Goal: Obtain resource: Download file/media

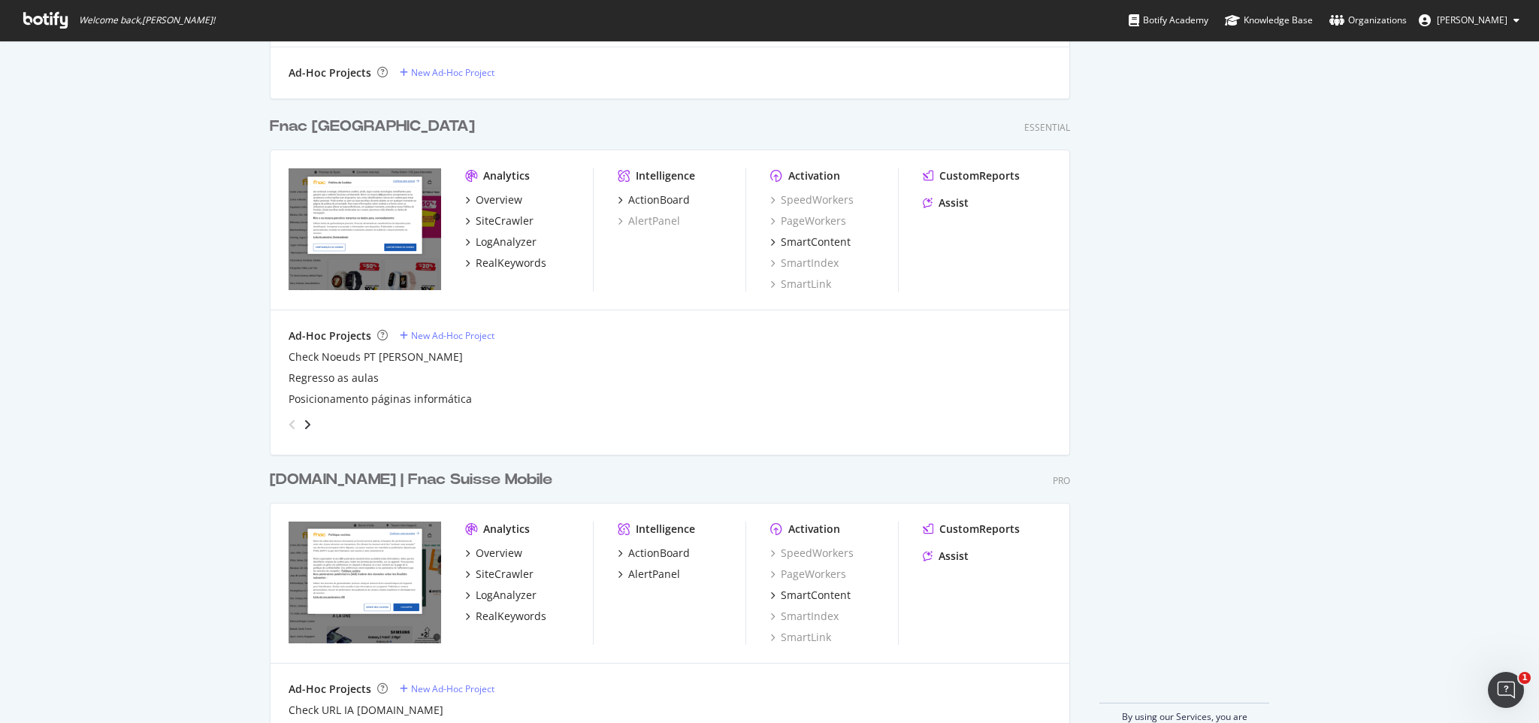
scroll to position [1169, 0]
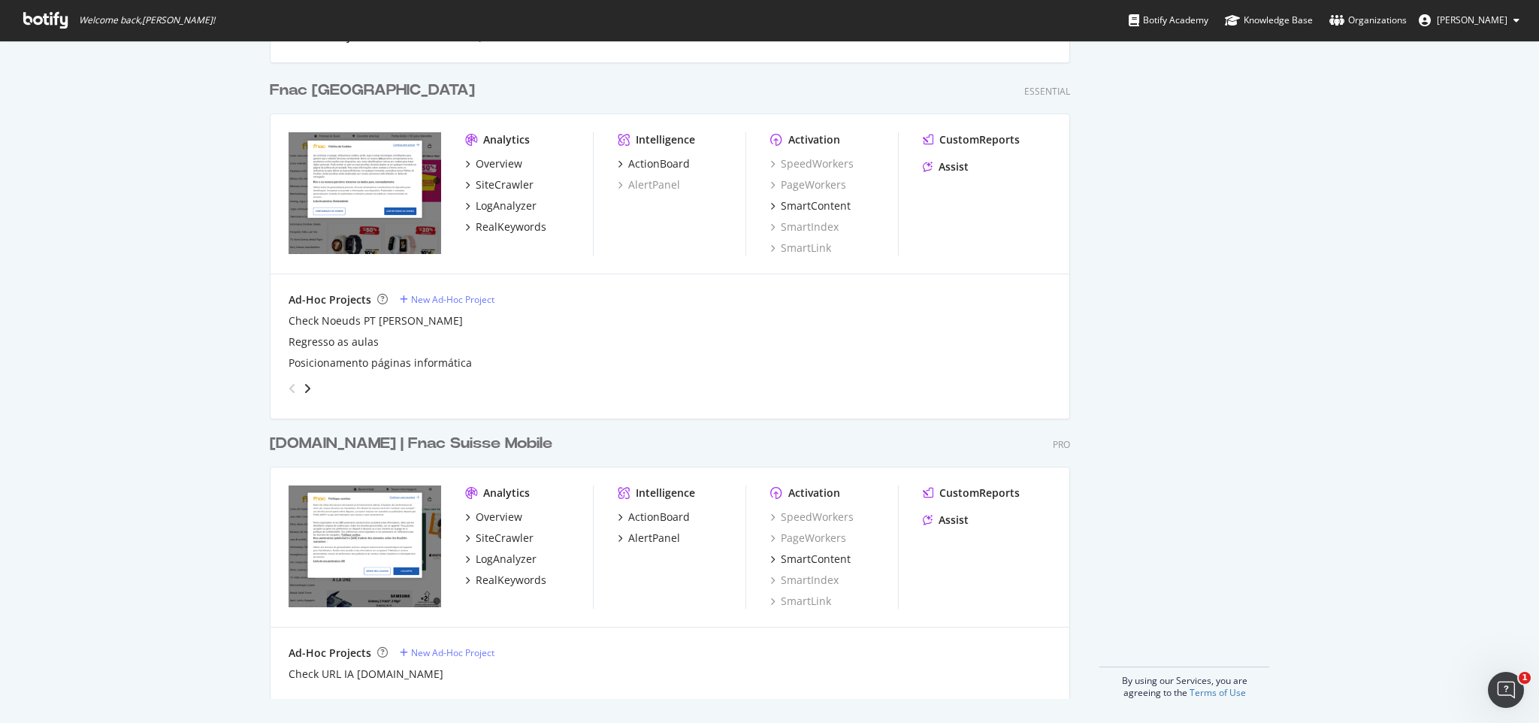
click at [373, 443] on div "[DOMAIN_NAME] | Fnac Suisse Mobile" at bounding box center [411, 444] width 283 height 22
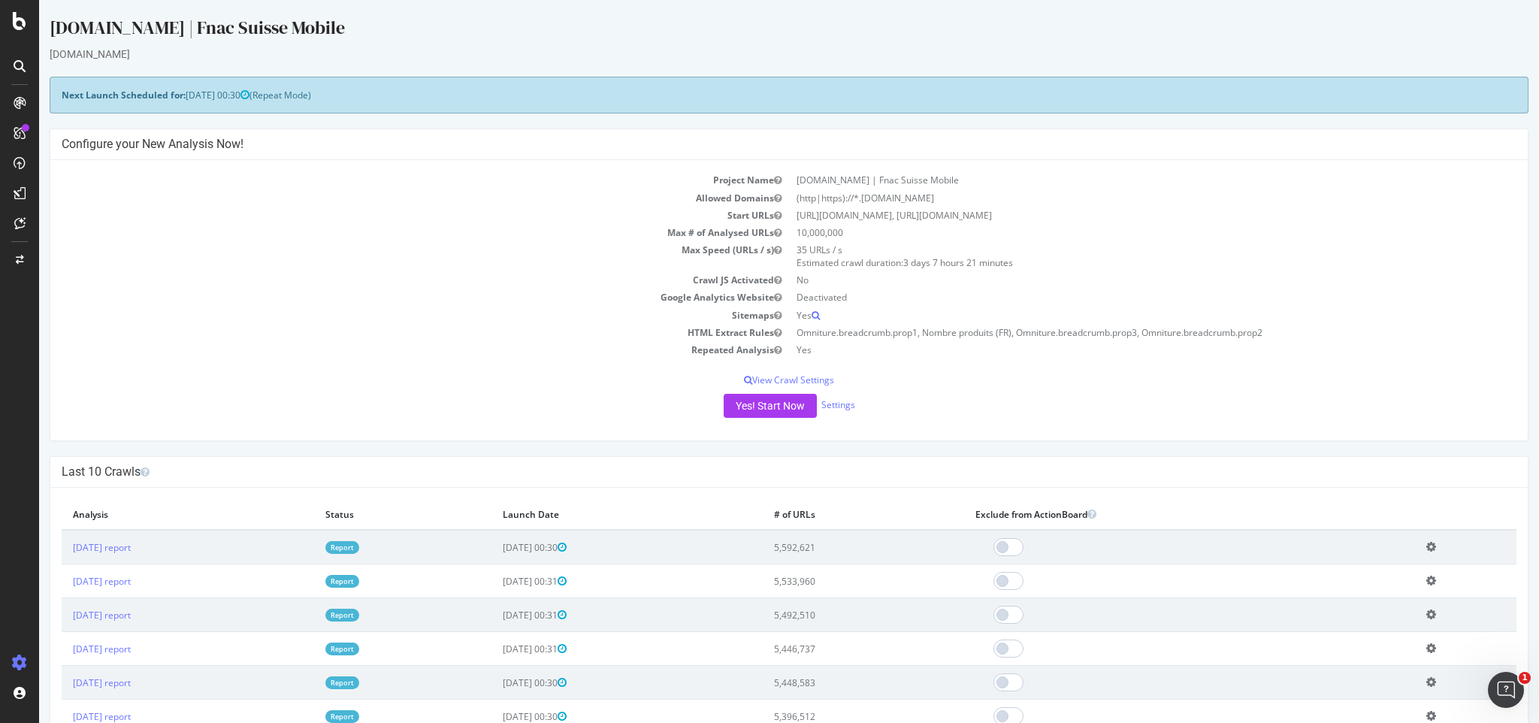
click at [359, 546] on link "Report" at bounding box center [342, 547] width 34 height 13
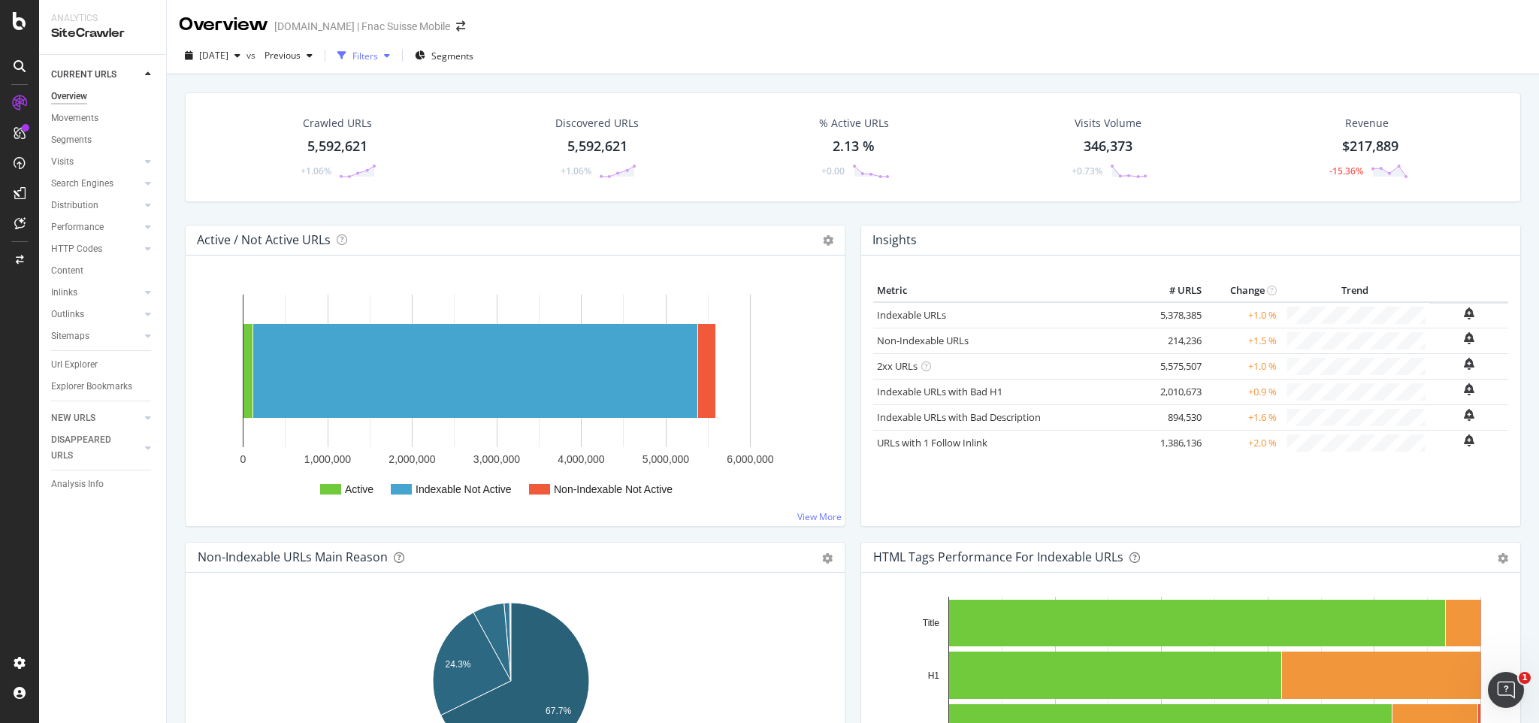
click at [352, 56] on div "button" at bounding box center [341, 55] width 21 height 21
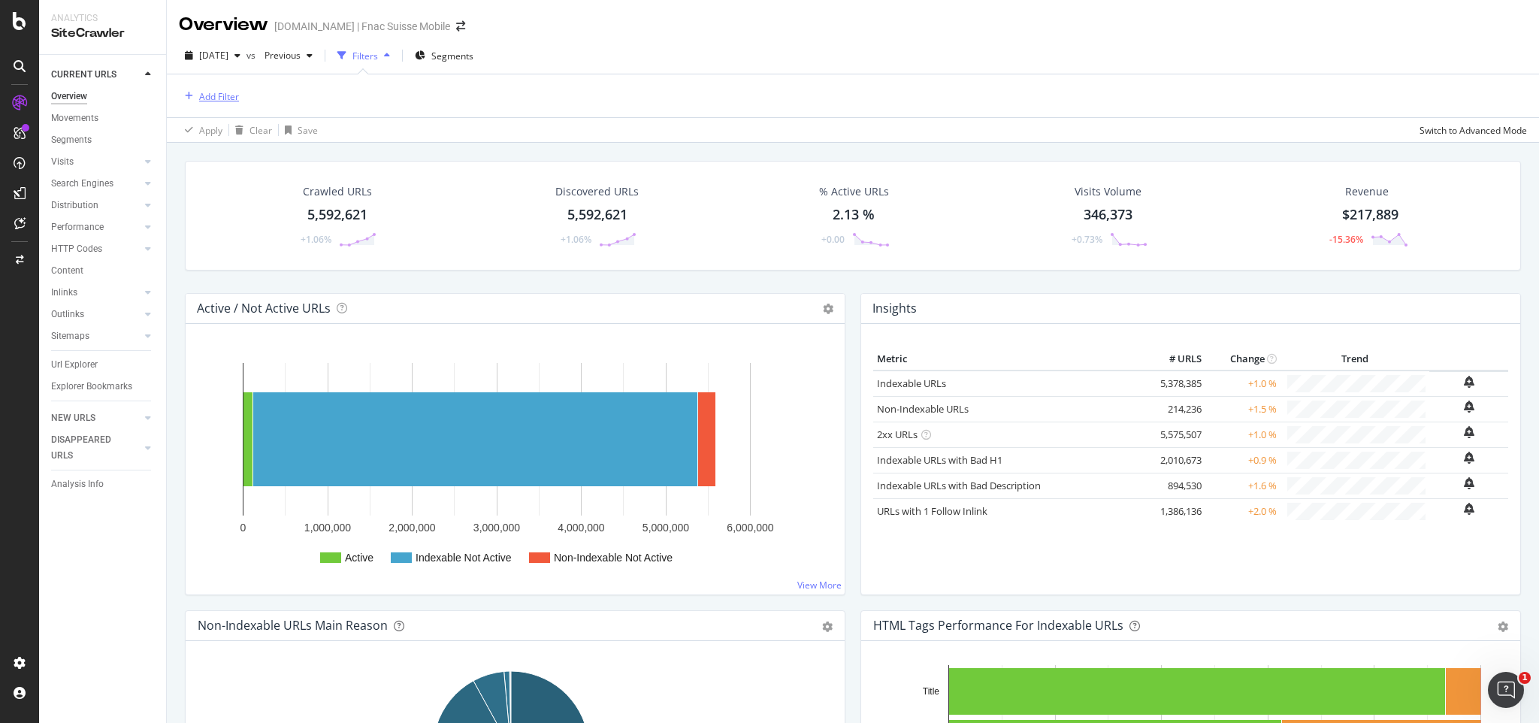
click at [206, 95] on div "Add Filter" at bounding box center [219, 96] width 40 height 13
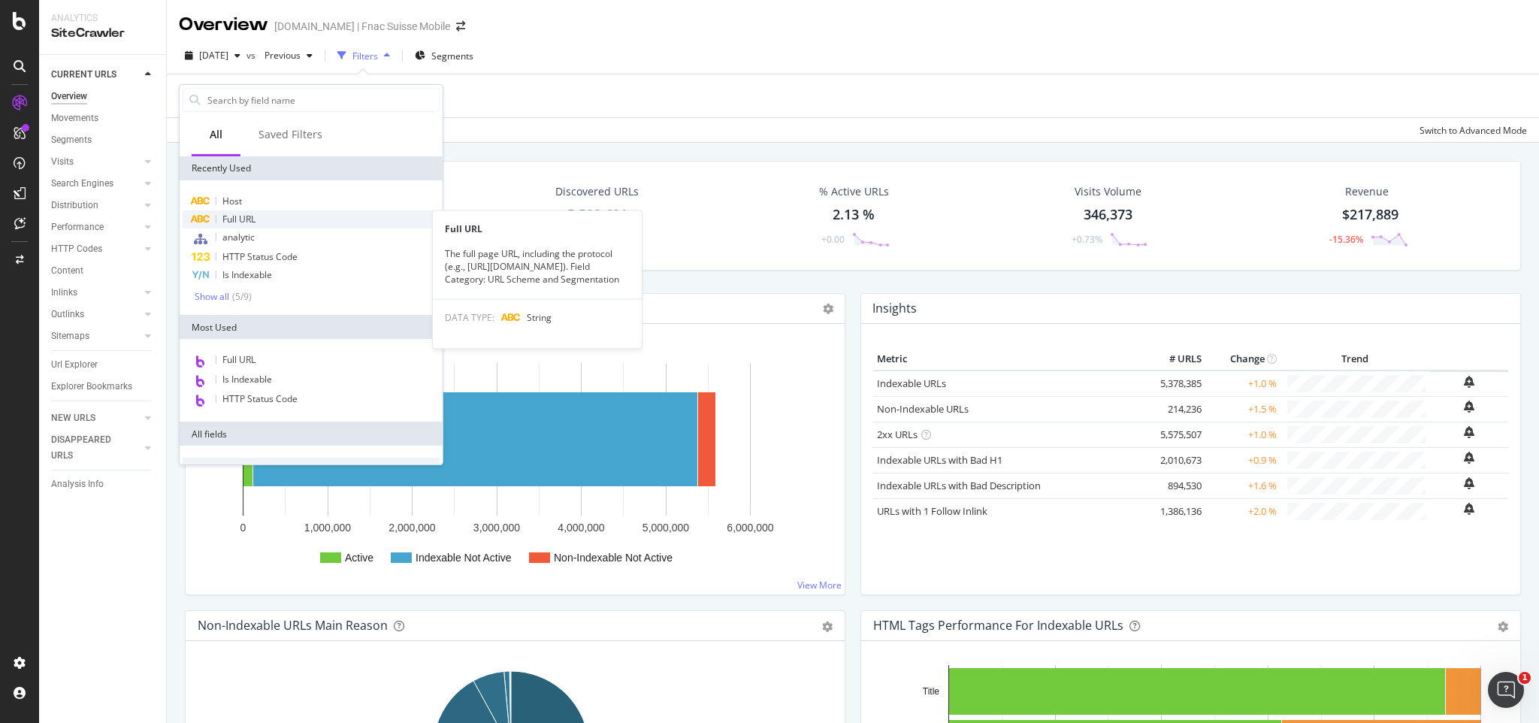
click at [220, 219] on div "Full URL" at bounding box center [311, 219] width 257 height 18
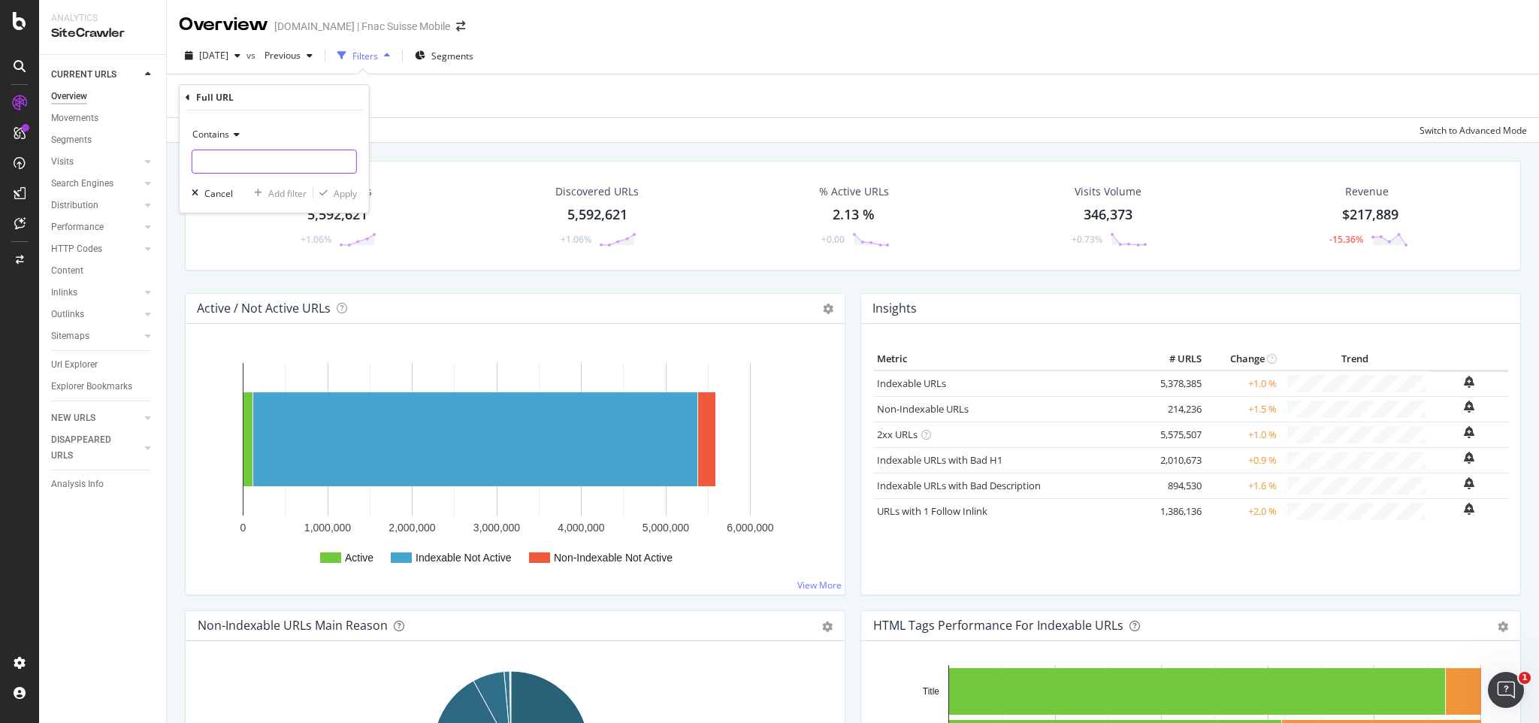
click at [229, 159] on input "text" at bounding box center [274, 162] width 164 height 24
type input "pre-ref"
click at [344, 198] on div "Apply" at bounding box center [345, 193] width 23 height 13
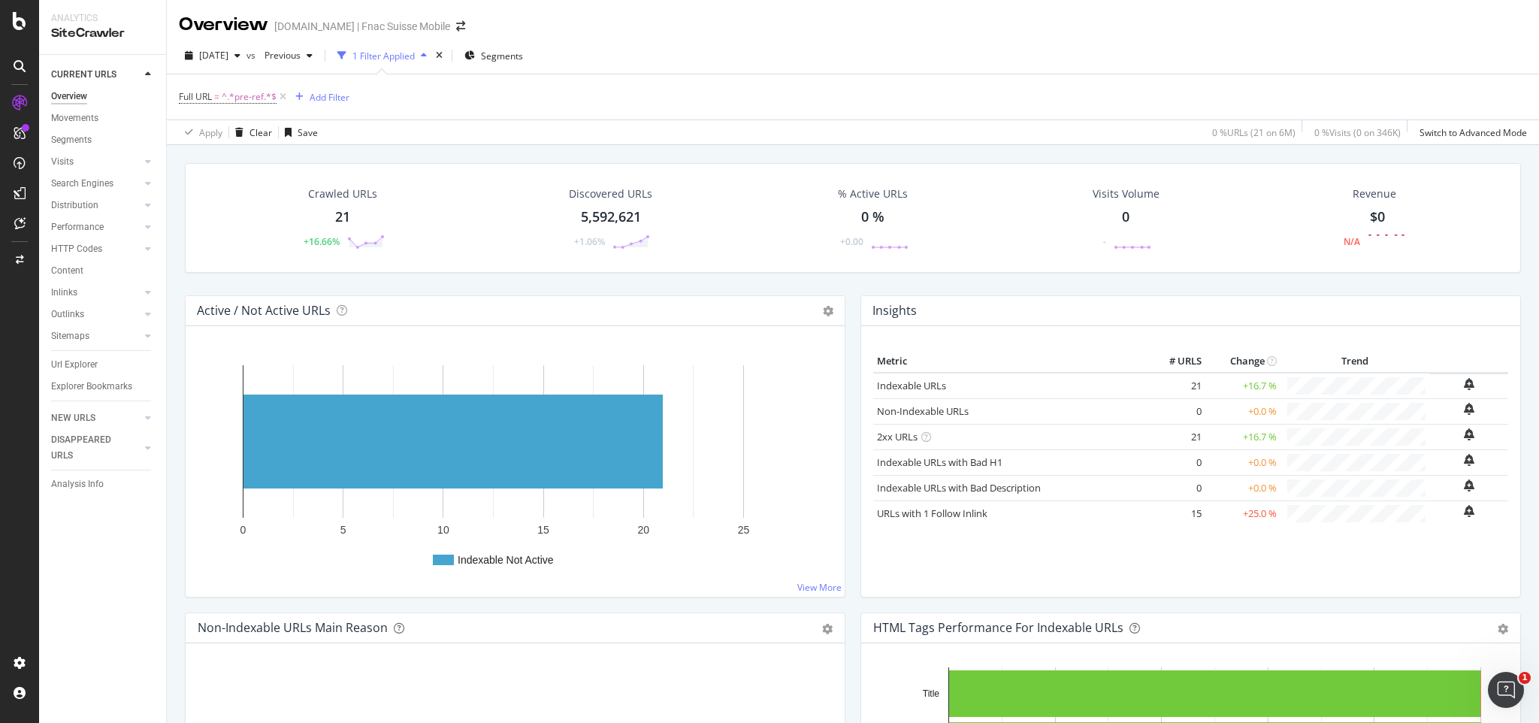
click at [335, 219] on div "21" at bounding box center [342, 217] width 15 height 20
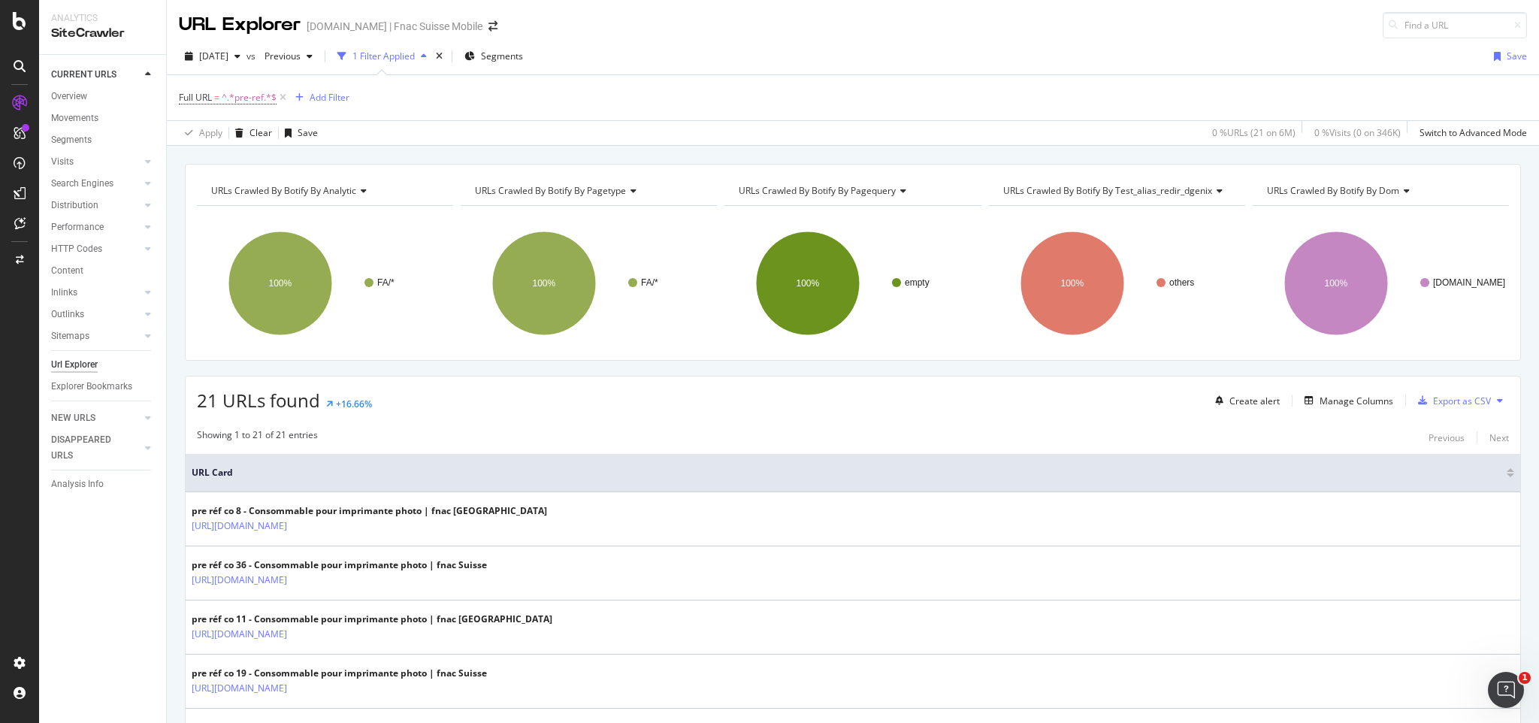
click at [1497, 399] on icon at bounding box center [1500, 400] width 6 height 9
click at [1433, 396] on div "Export as CSV" at bounding box center [1462, 401] width 58 height 13
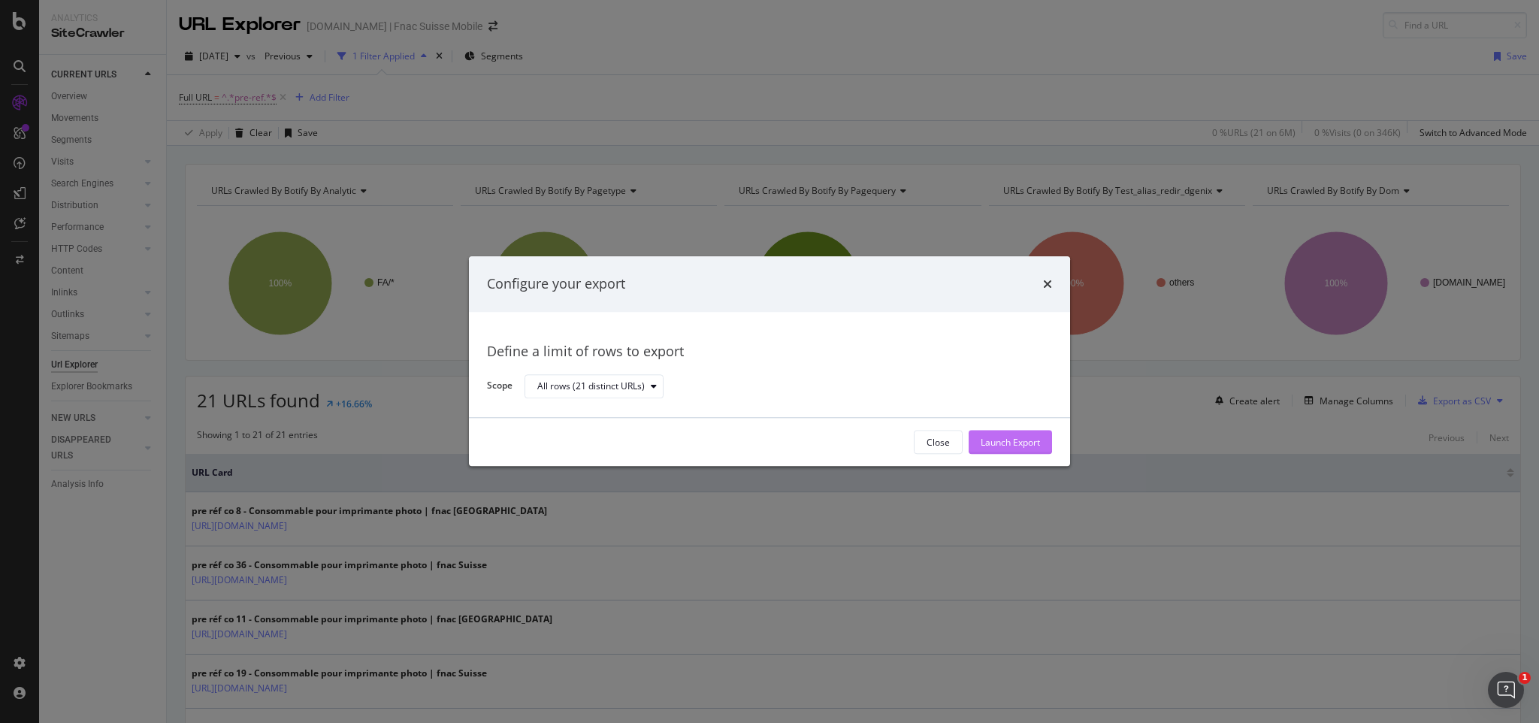
click at [1037, 431] on div "Launch Export" at bounding box center [1010, 442] width 59 height 23
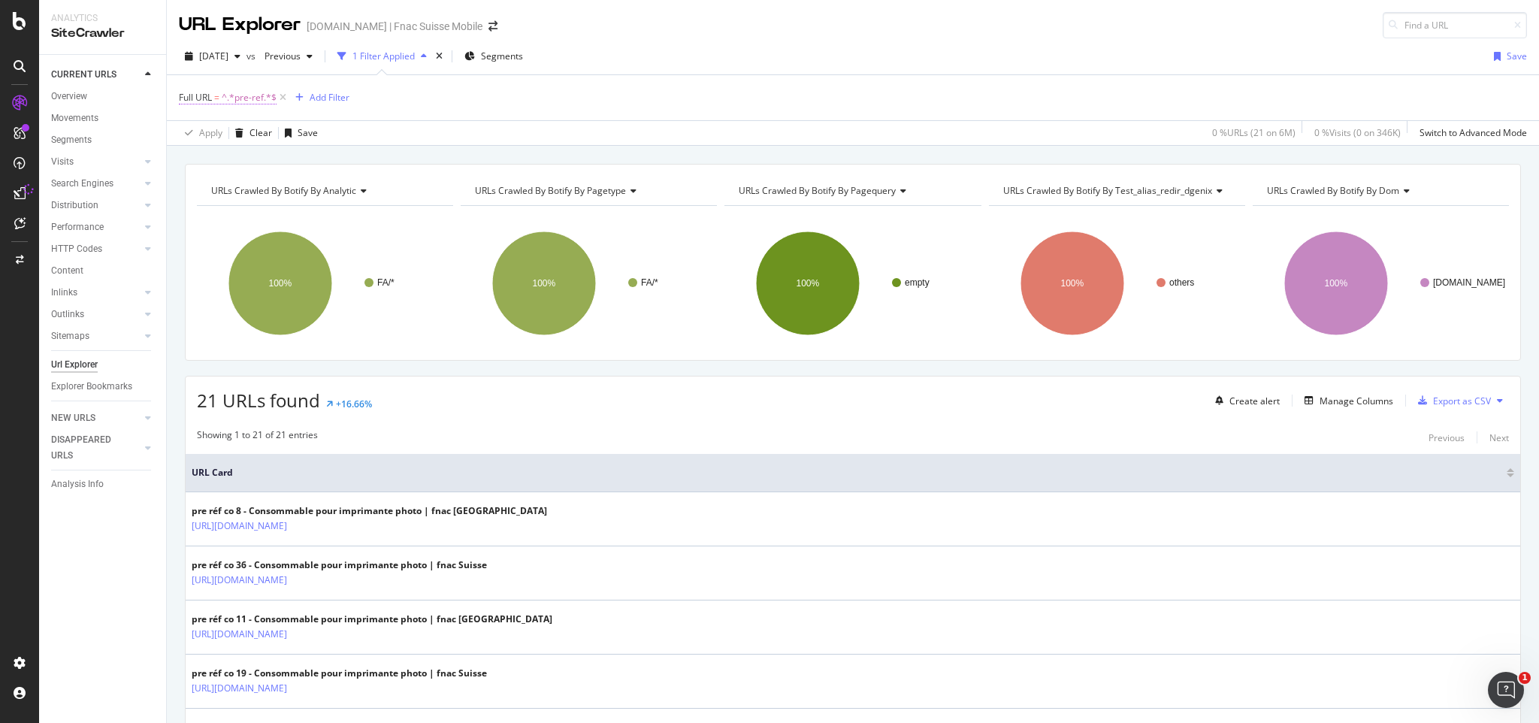
click at [254, 96] on span "^.*pre-ref.*$" at bounding box center [249, 97] width 55 height 21
click at [219, 162] on input "pre-ref" at bounding box center [263, 160] width 142 height 24
click at [218, 160] on input "pre-ref" at bounding box center [263, 160] width 142 height 24
type input "preref"
click at [344, 189] on div "Apply" at bounding box center [345, 191] width 23 height 13
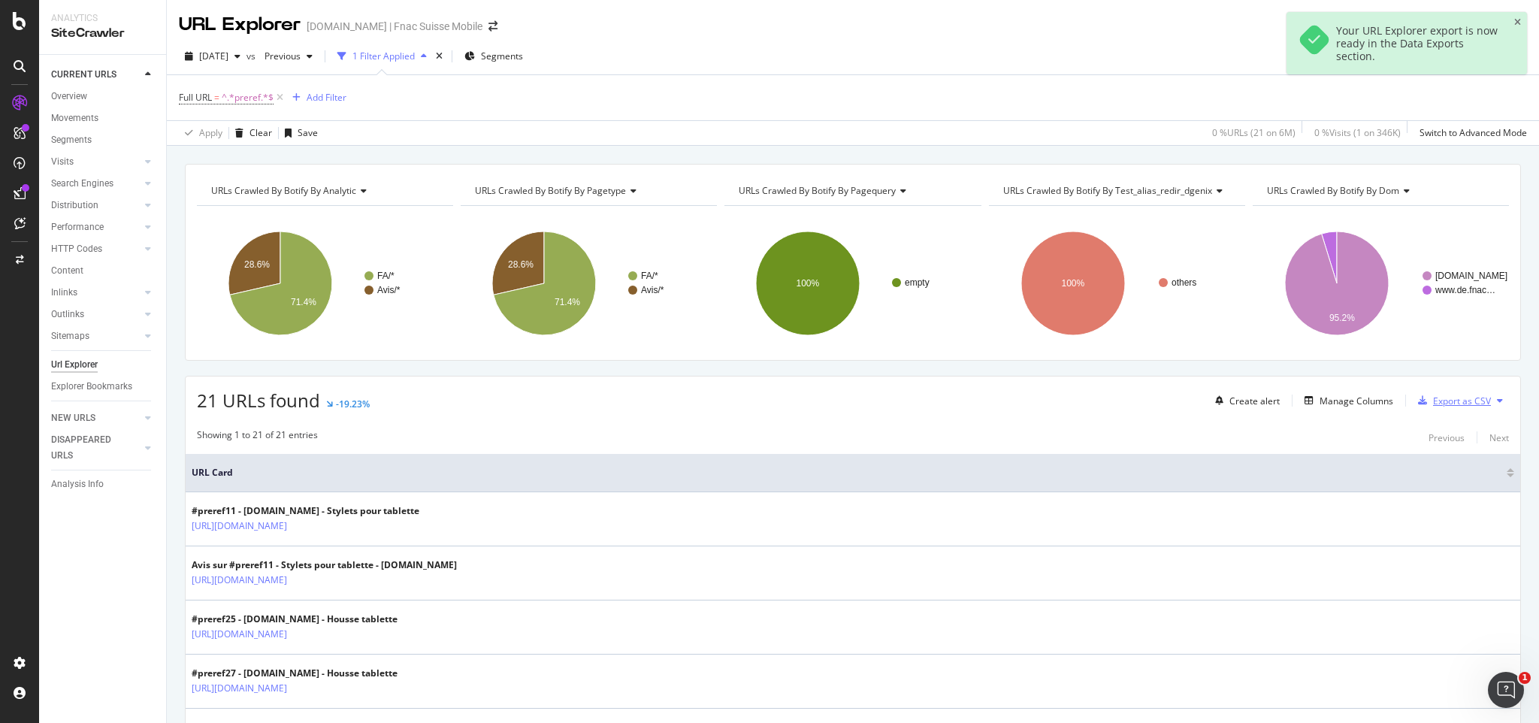
click at [1433, 395] on div "Export as CSV" at bounding box center [1462, 401] width 58 height 13
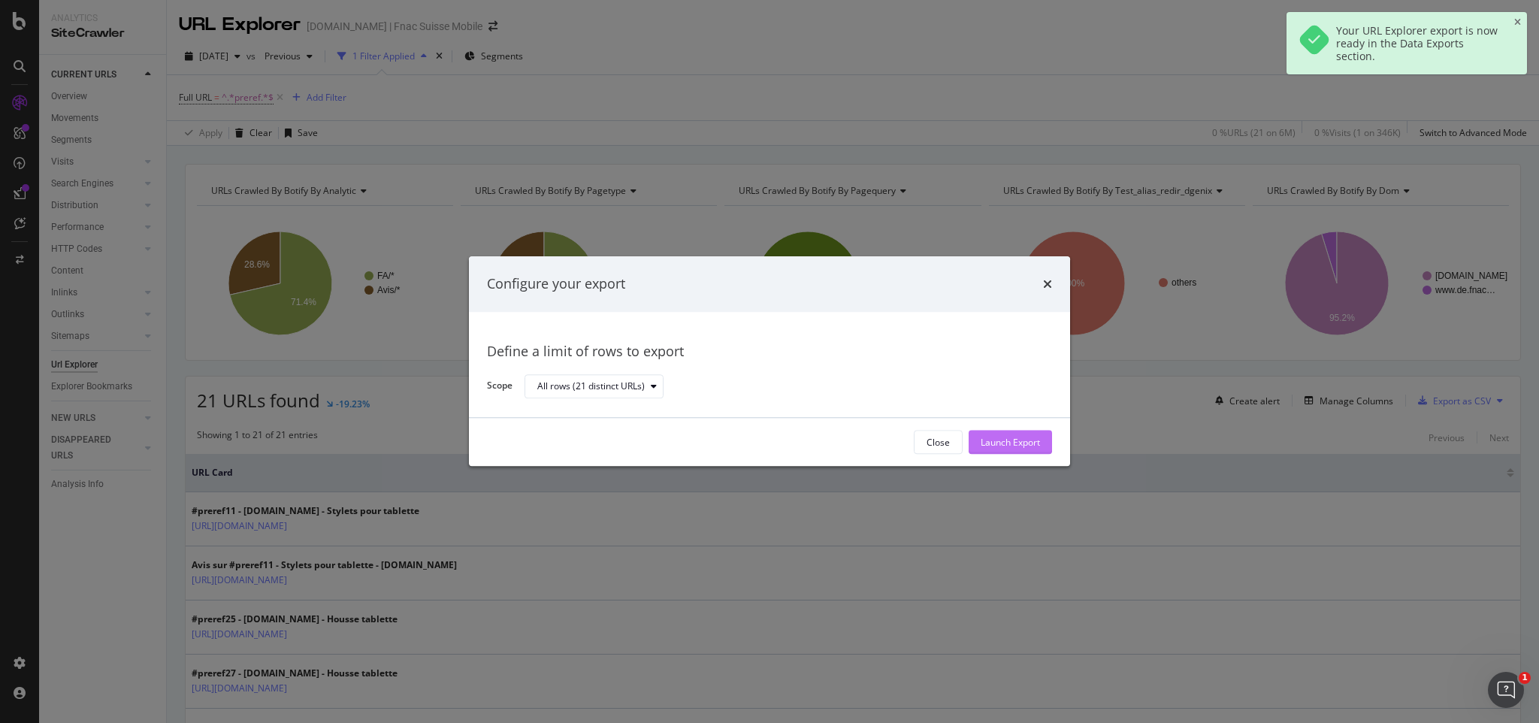
click at [1032, 437] on div "Launch Export" at bounding box center [1010, 442] width 59 height 13
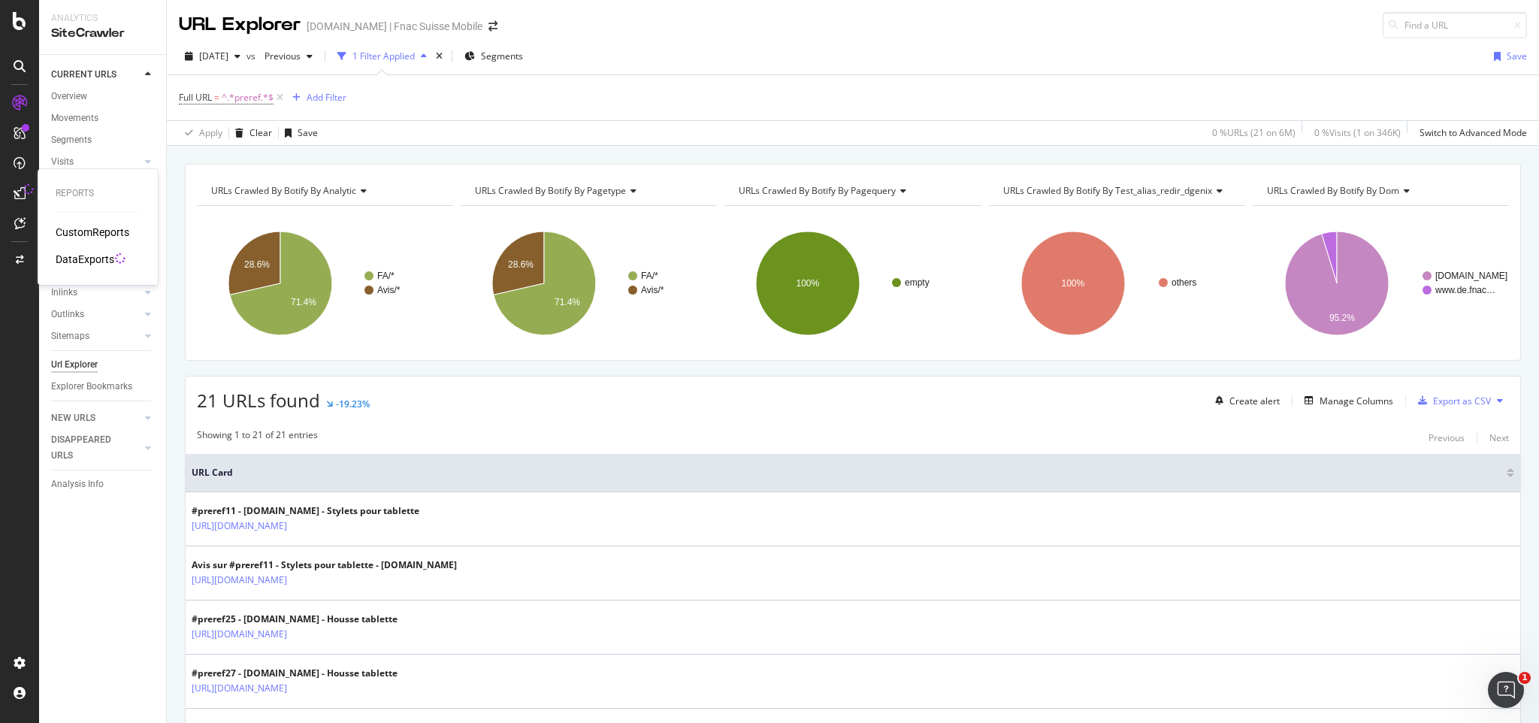
click at [68, 254] on div "DataExports" at bounding box center [85, 259] width 59 height 15
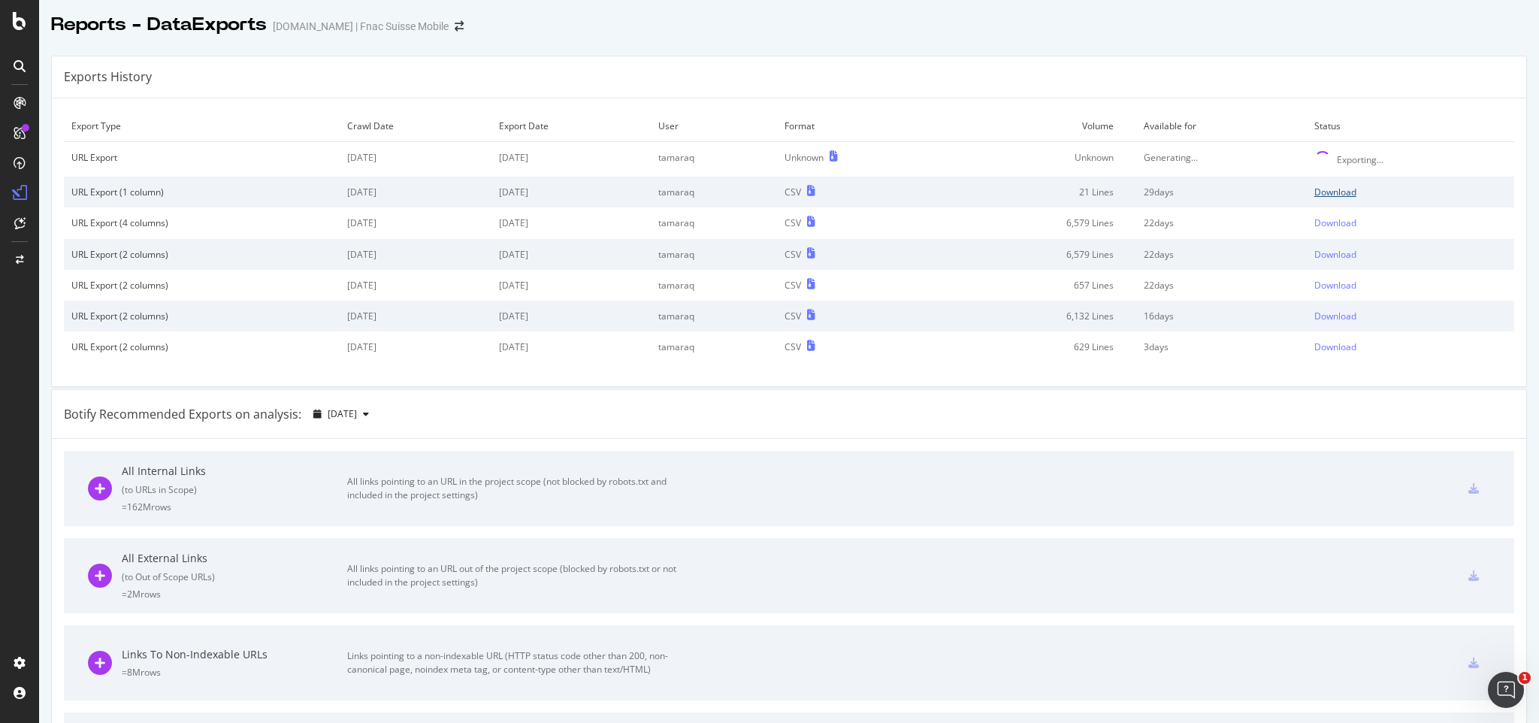
click at [1314, 192] on div "Download" at bounding box center [1335, 192] width 42 height 13
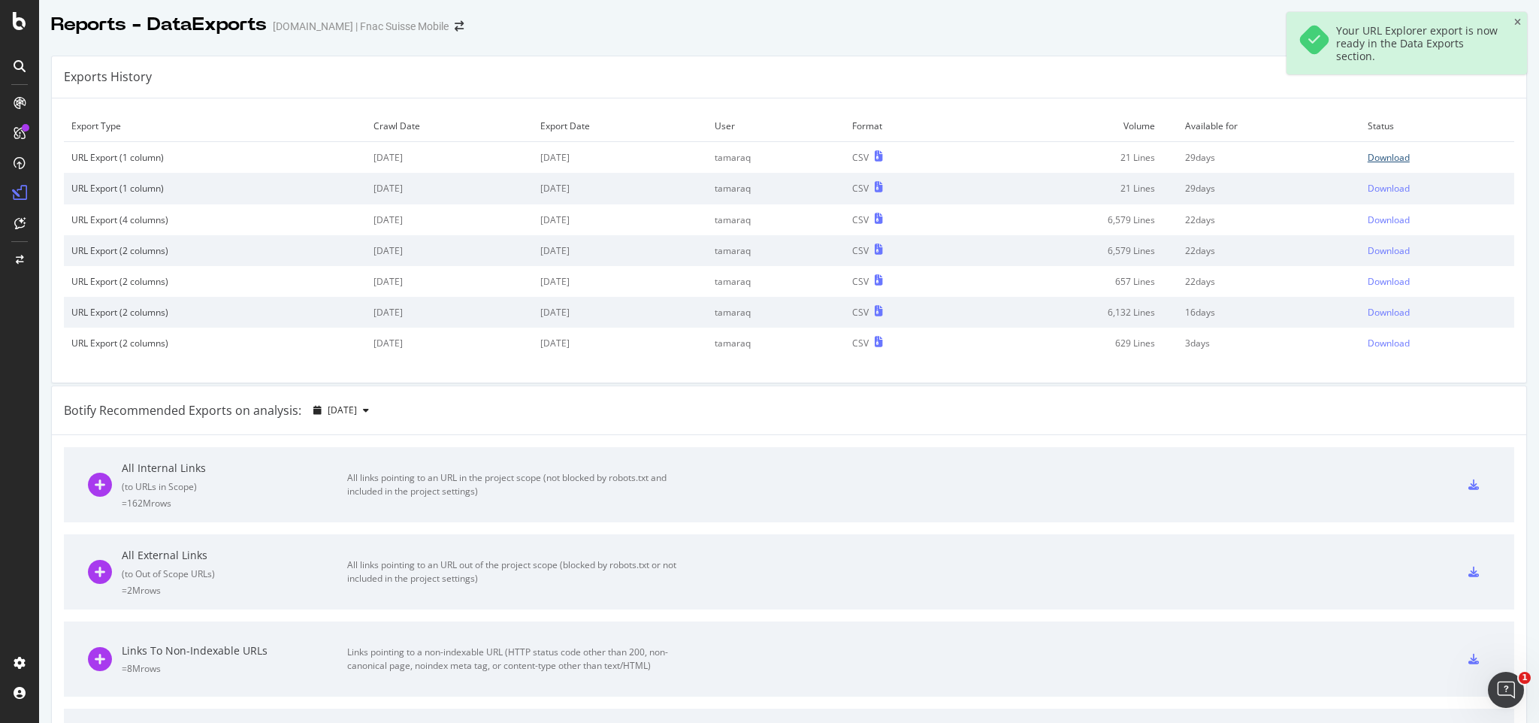
click at [1368, 159] on div "Download" at bounding box center [1389, 157] width 42 height 13
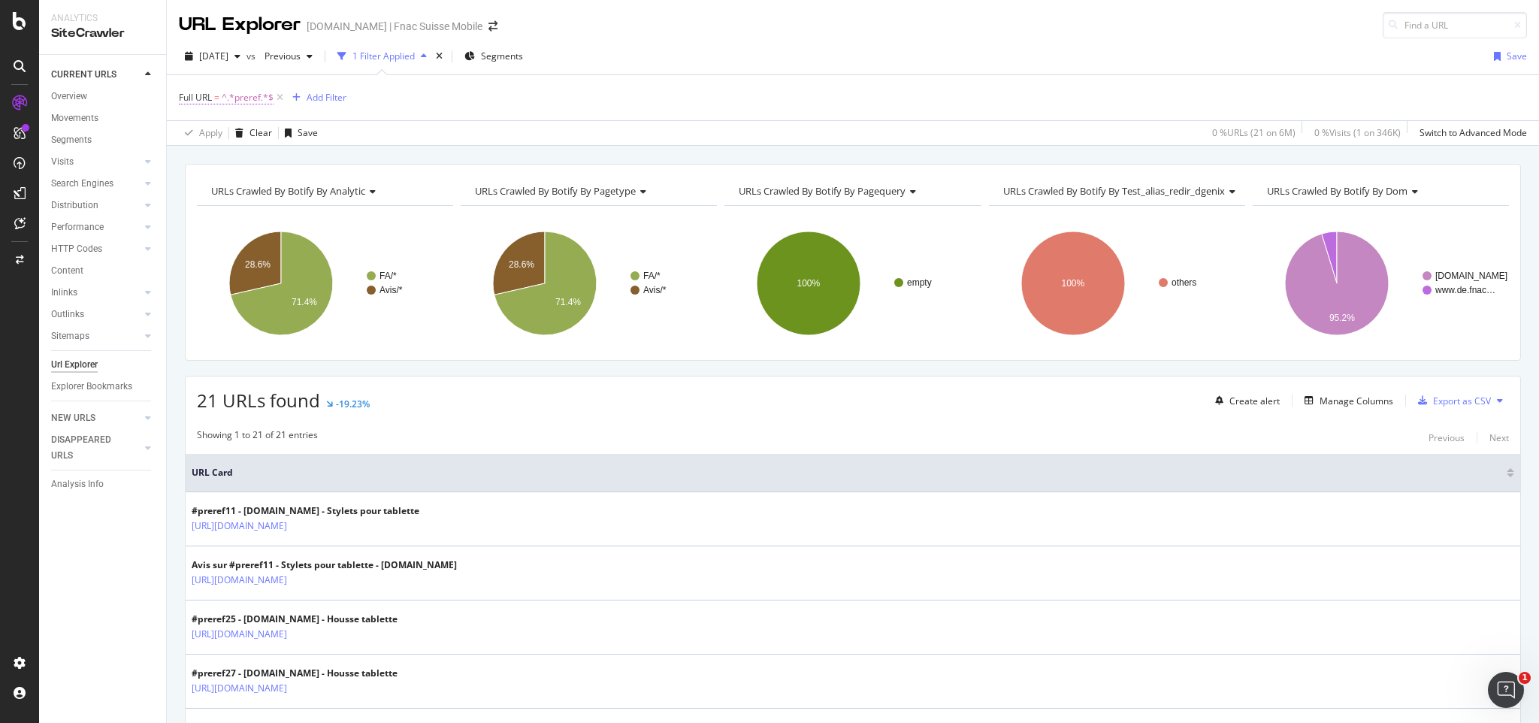
click at [252, 89] on span "^.*preref.*$" at bounding box center [248, 97] width 52 height 21
type input "PREREF"
click at [340, 193] on div "Apply" at bounding box center [345, 191] width 23 height 13
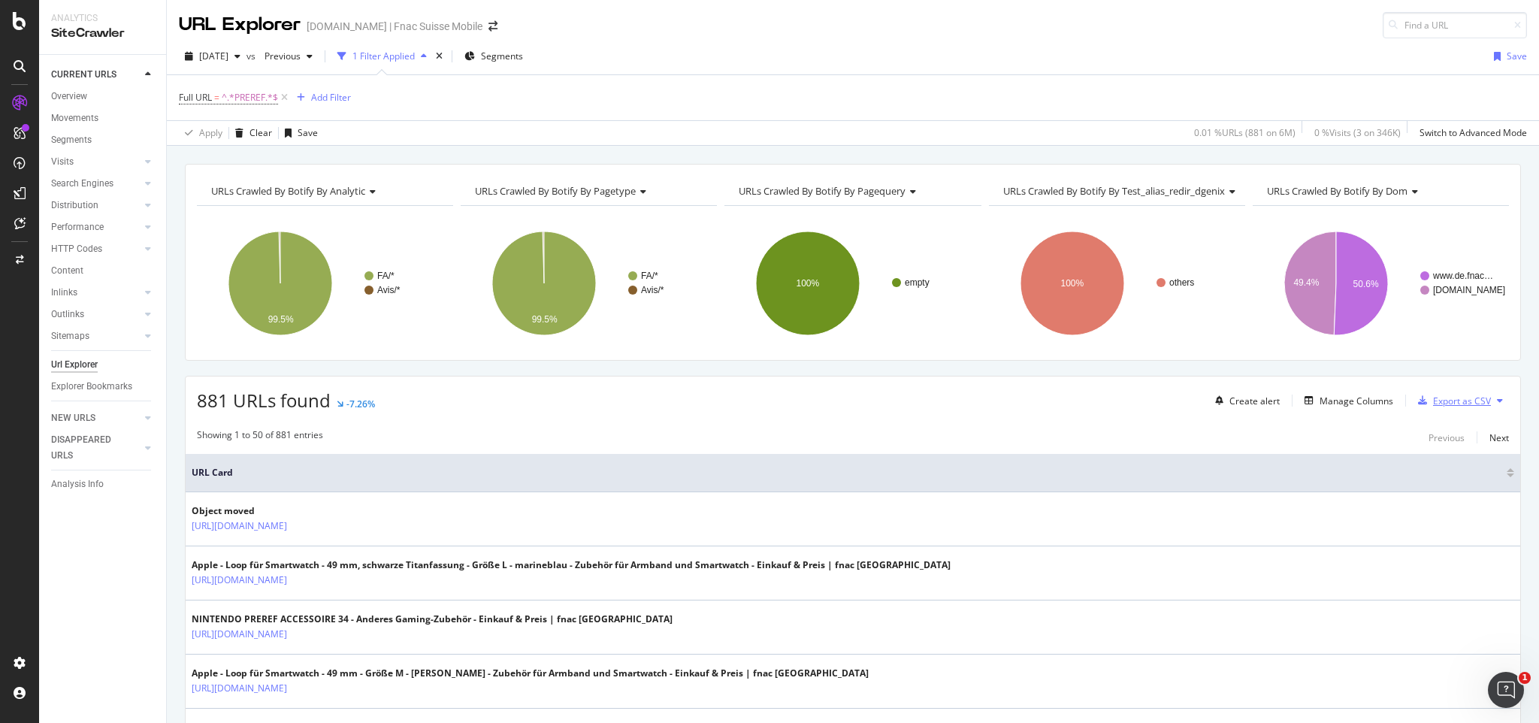
click at [1433, 396] on div "Export as CSV" at bounding box center [1462, 401] width 58 height 13
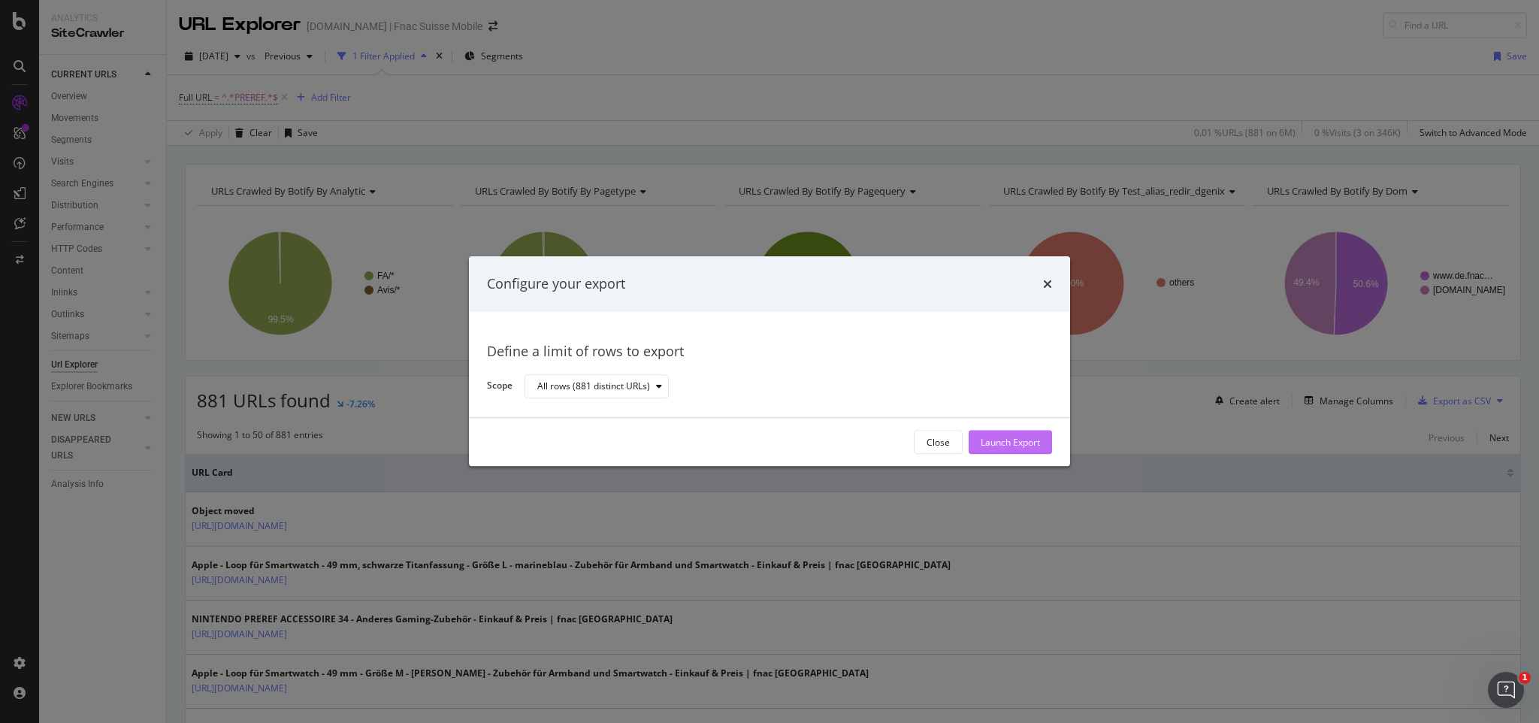
click at [1029, 443] on div "Launch Export" at bounding box center [1010, 442] width 59 height 13
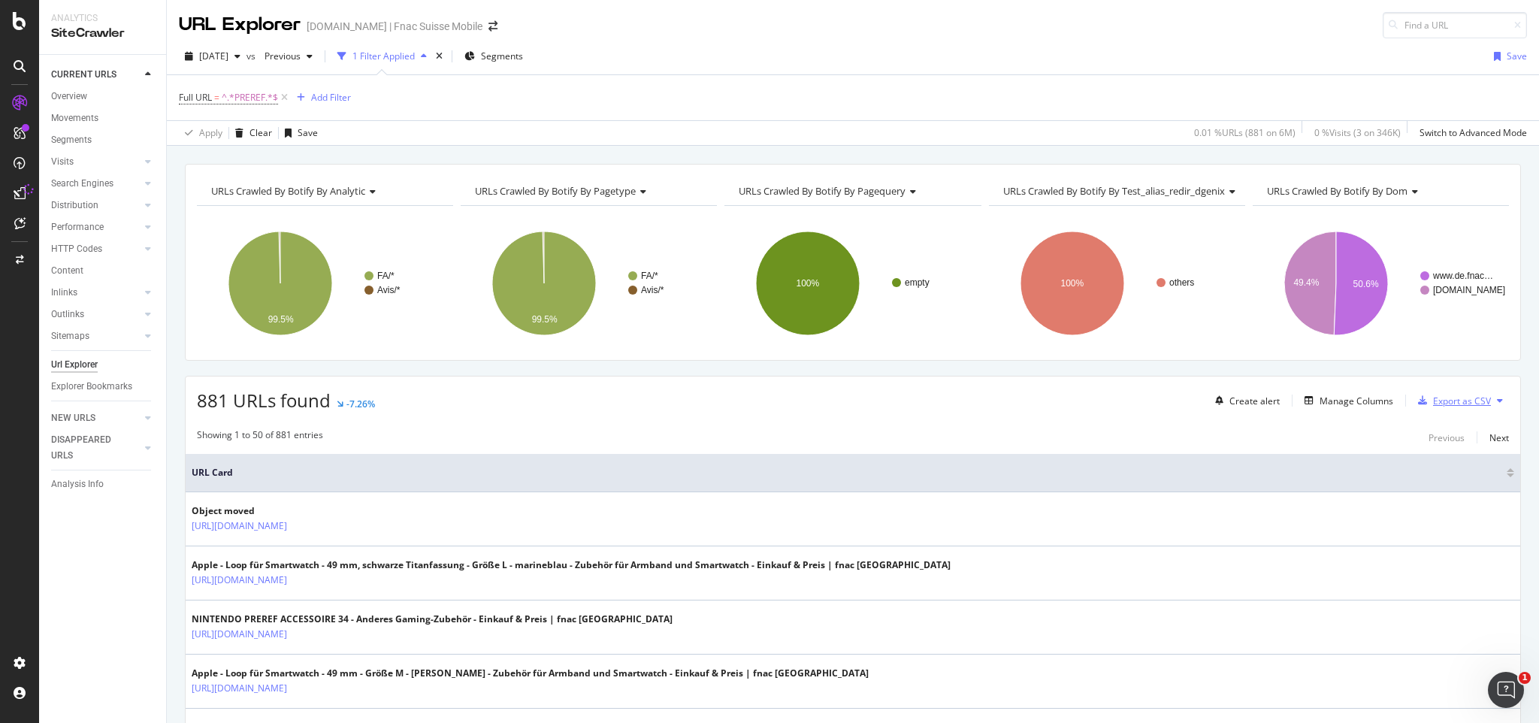
click at [1457, 398] on div "Export as CSV" at bounding box center [1462, 401] width 58 height 13
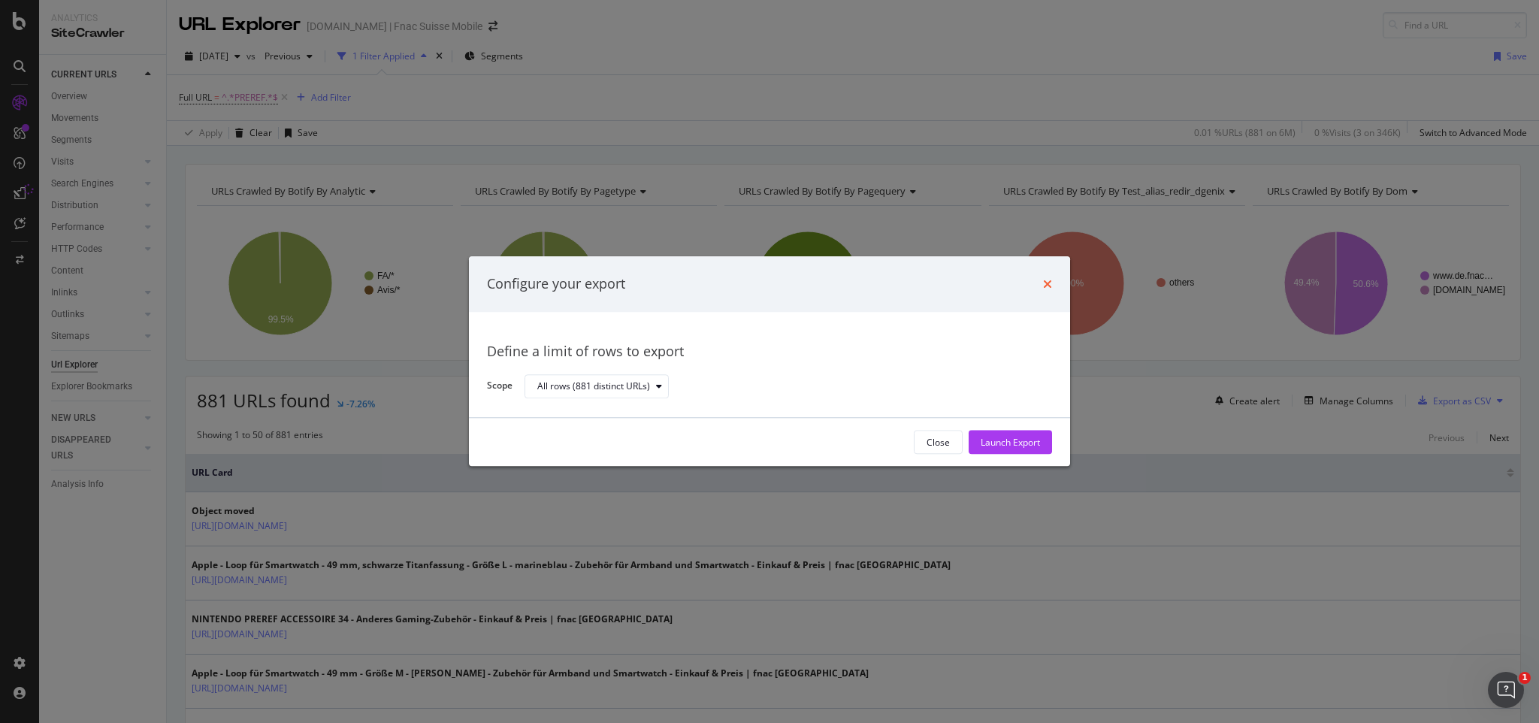
click at [1051, 283] on icon "times" at bounding box center [1047, 284] width 9 height 12
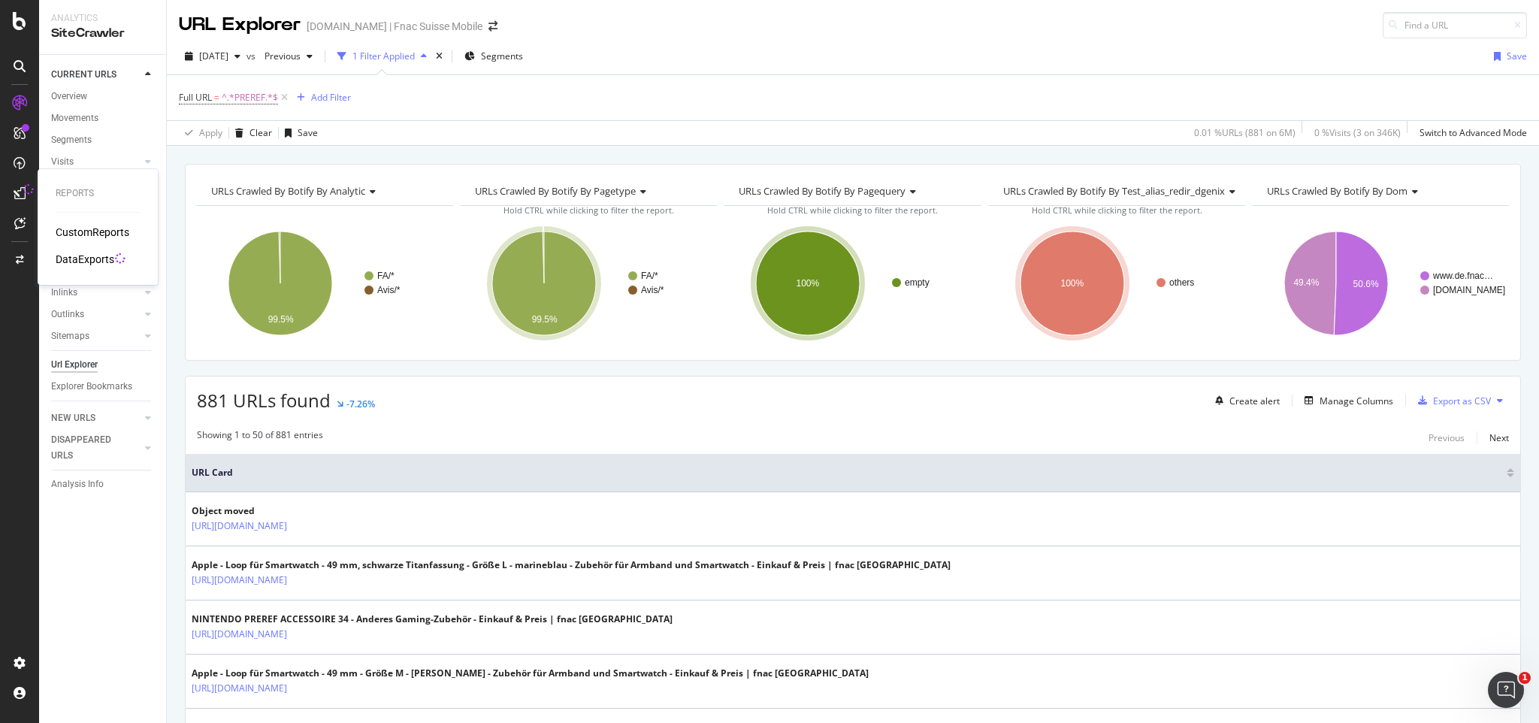
click at [20, 195] on icon at bounding box center [20, 193] width 12 height 12
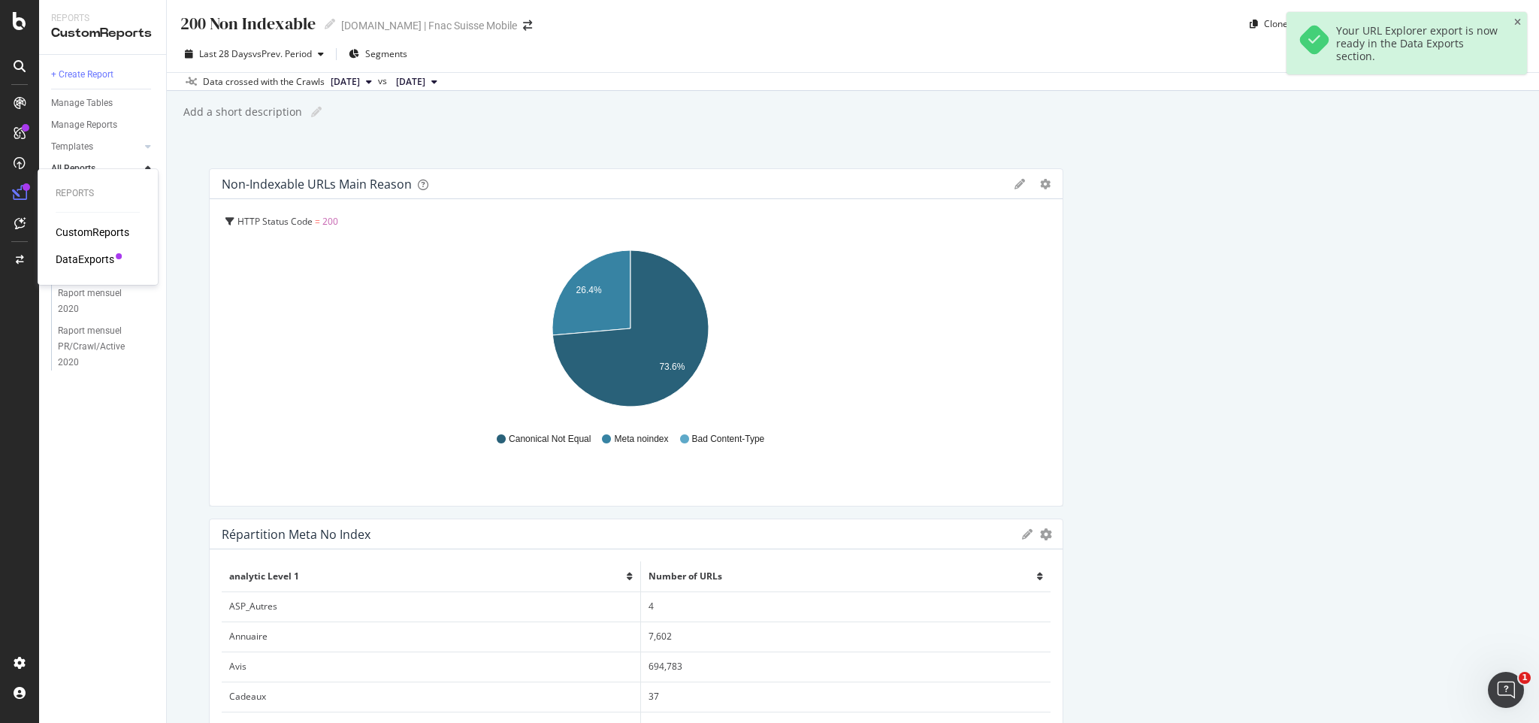
click at [81, 253] on div "DataExports" at bounding box center [85, 259] width 59 height 15
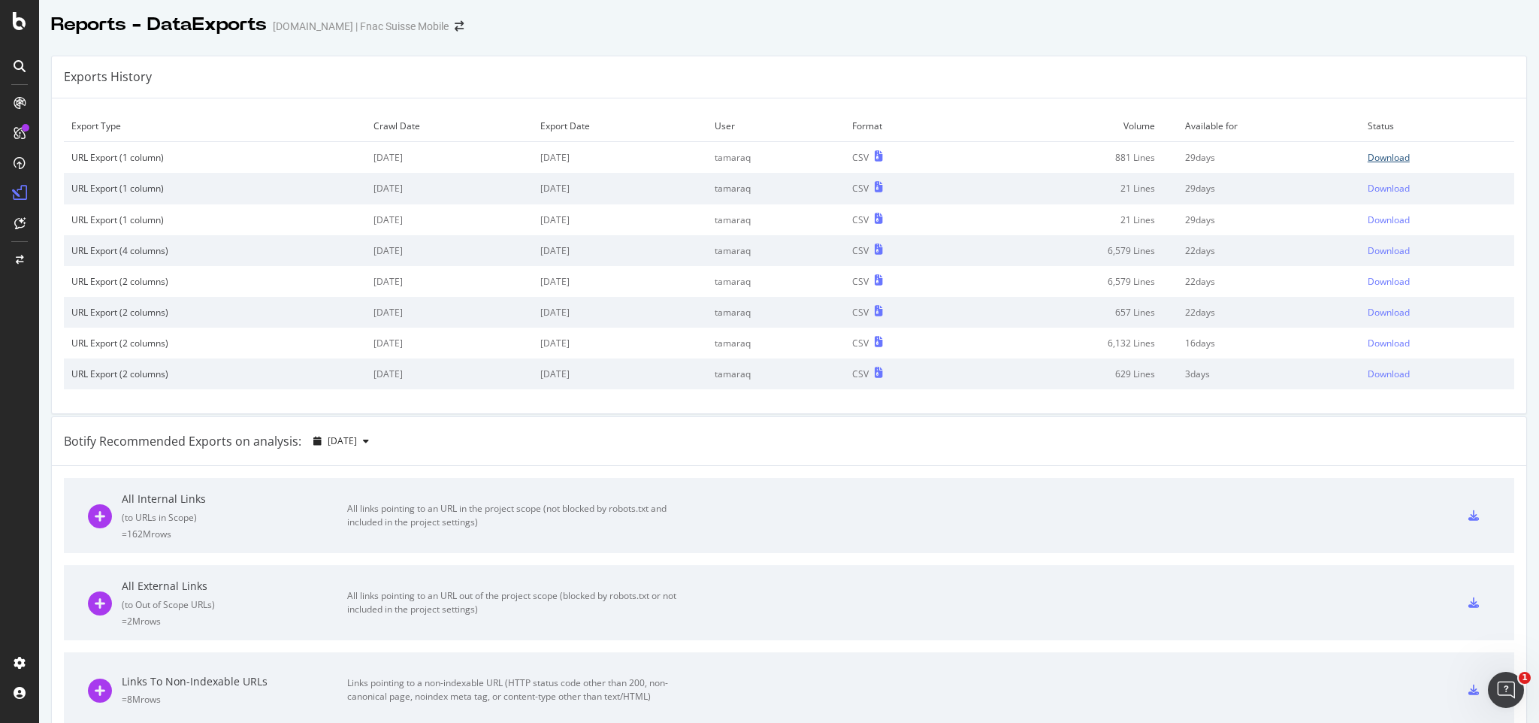
click at [1368, 158] on div "Download" at bounding box center [1389, 157] width 42 height 13
click at [1459, 122] on td "Status" at bounding box center [1437, 126] width 154 height 32
click at [1375, 159] on div "Download" at bounding box center [1389, 157] width 42 height 13
